Goal: Navigation & Orientation: Find specific page/section

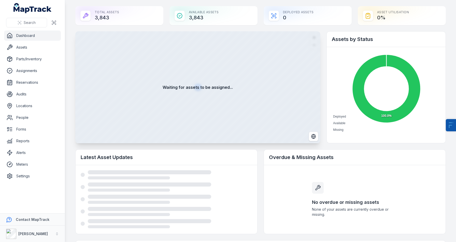
click at [145, 20] on div "Total Assets 3,843" at bounding box center [119, 15] width 88 height 19
click at [188, 17] on div "Available Assets 3,843" at bounding box center [214, 15] width 88 height 19
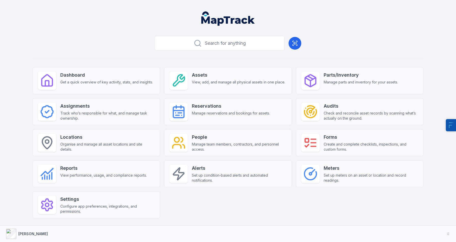
click at [86, 43] on div "Search for anything Dashboard Get a quick overview of key activity, stats, and …" at bounding box center [228, 134] width 391 height 201
click at [292, 24] on header at bounding box center [228, 20] width 444 height 26
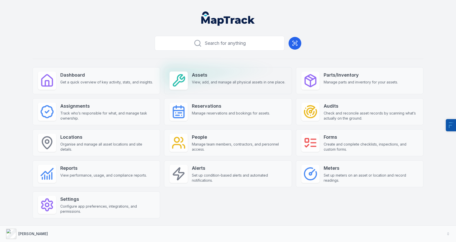
click at [213, 81] on span "View, add, and manage all physical assets in one place." at bounding box center [238, 82] width 93 height 5
